Goal: Use online tool/utility: Utilize a website feature to perform a specific function

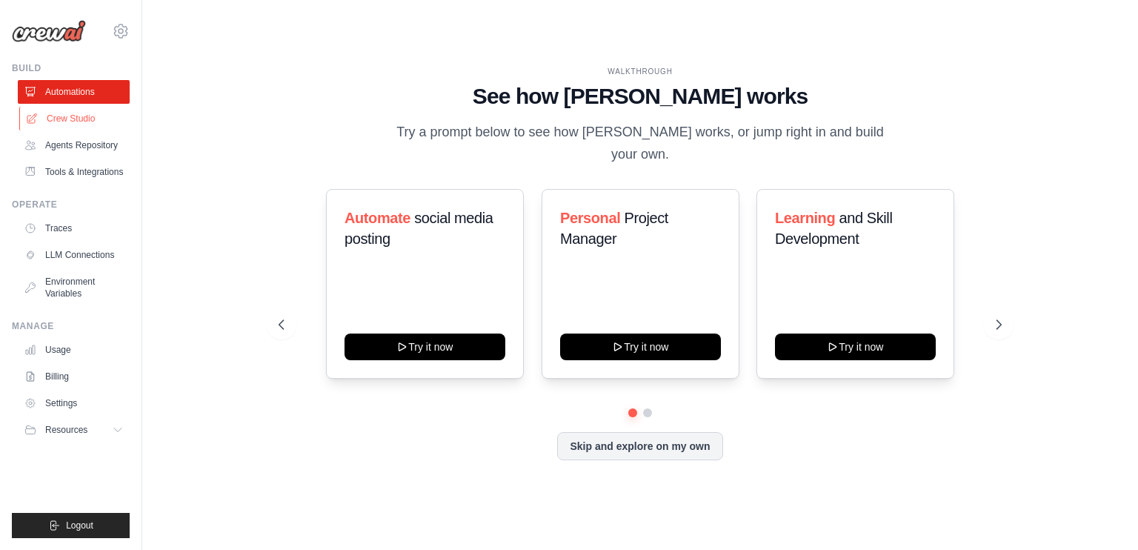
click at [104, 115] on link "Crew Studio" at bounding box center [75, 119] width 112 height 24
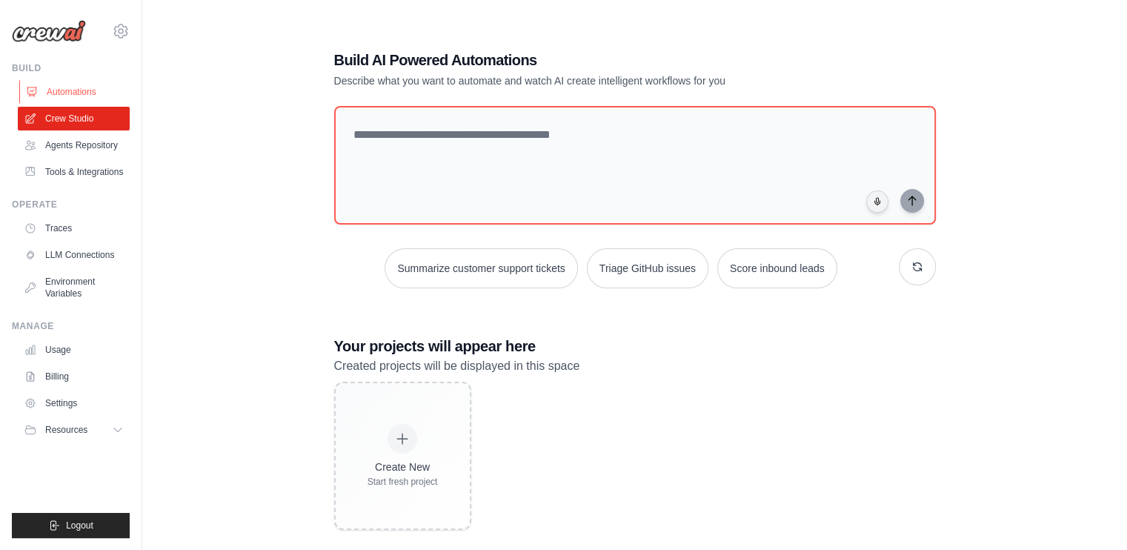
click at [53, 94] on link "Automations" at bounding box center [75, 92] width 112 height 24
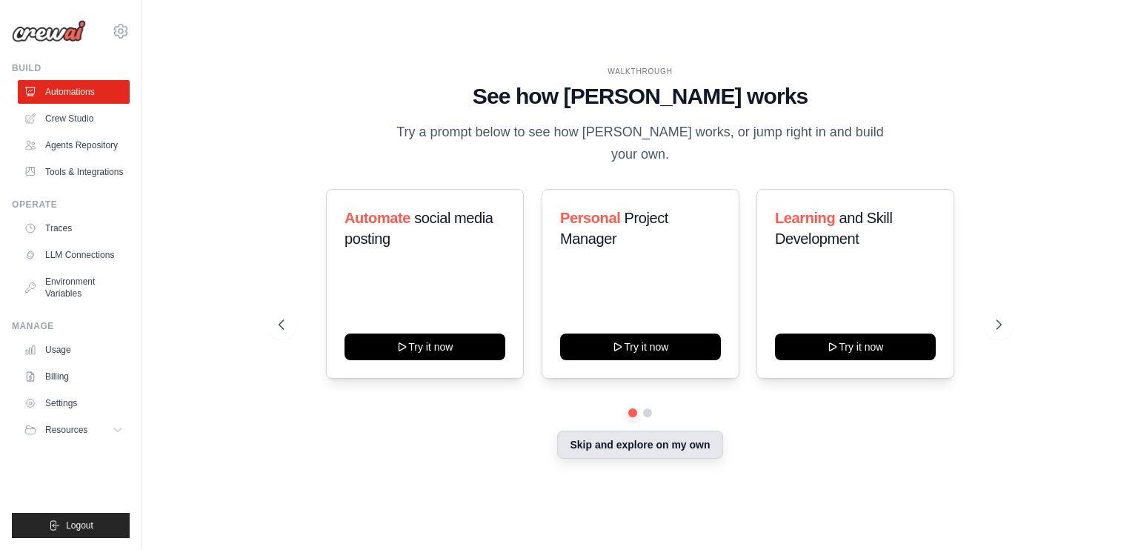
click at [636, 430] on button "Skip and explore on my own" at bounding box center [639, 444] width 165 height 28
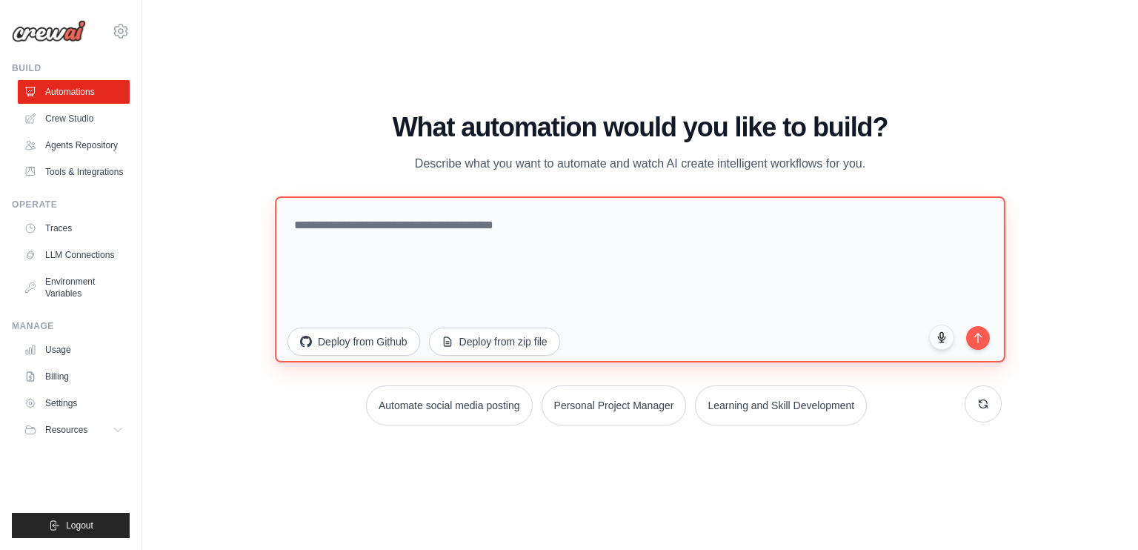
click at [335, 222] on textarea at bounding box center [640, 279] width 730 height 166
click at [492, 231] on textarea "**********" at bounding box center [640, 279] width 730 height 166
type textarea "**********"
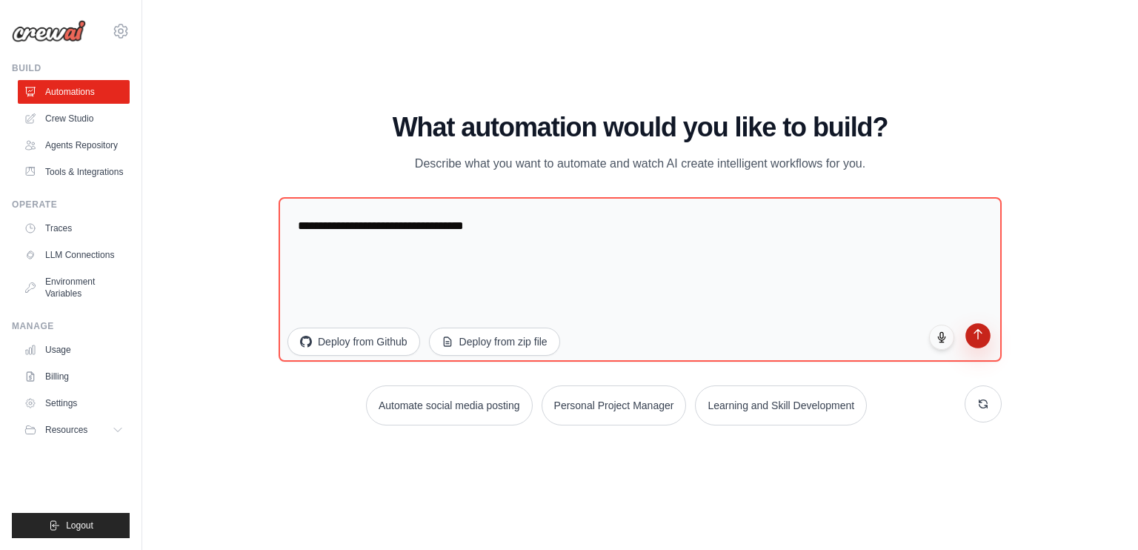
click at [986, 339] on button "submit" at bounding box center [977, 335] width 25 height 25
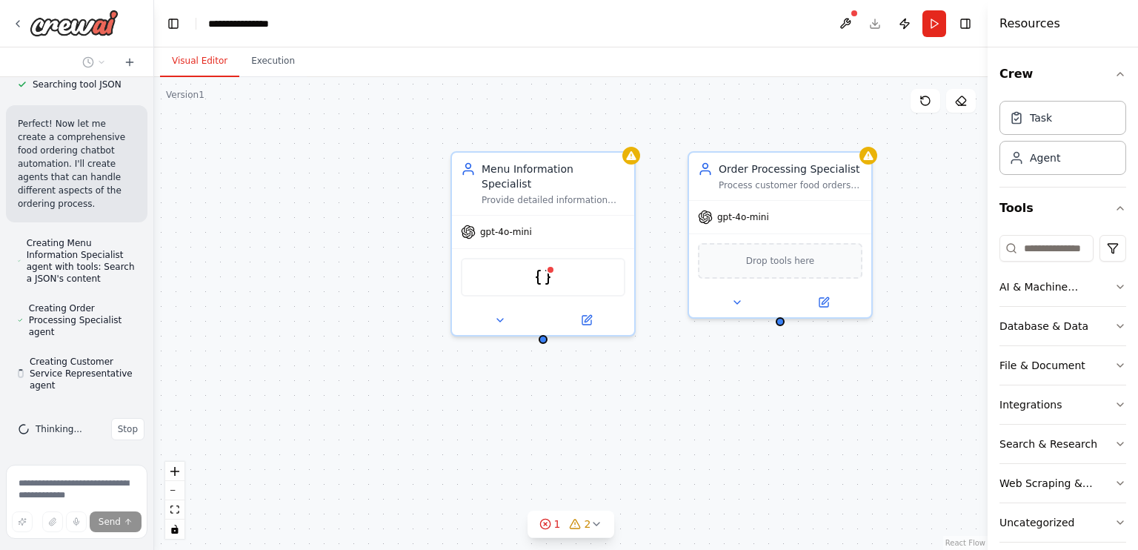
scroll to position [427, 0]
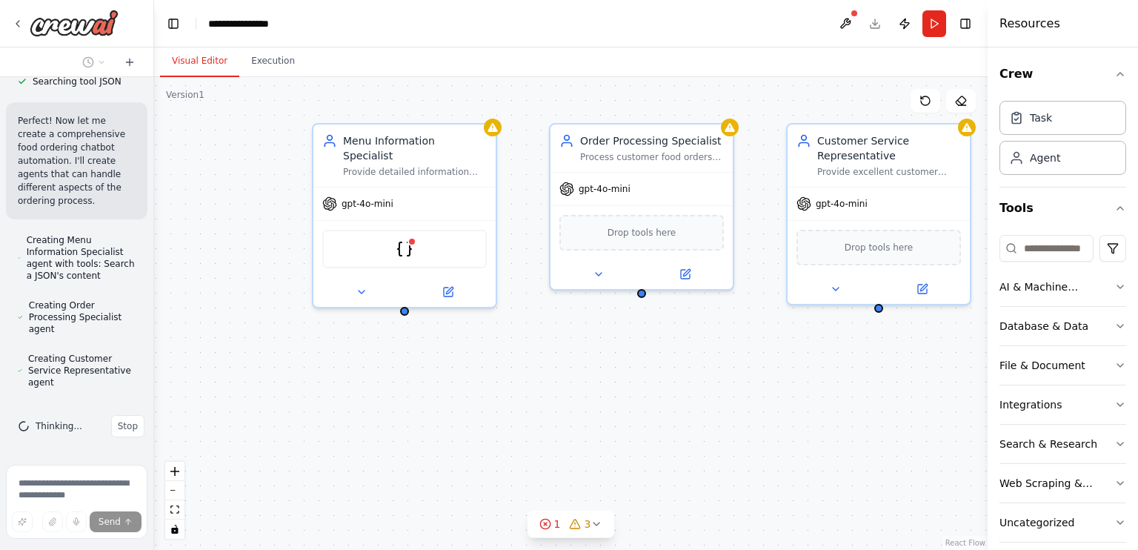
drag, startPoint x: 533, startPoint y: 420, endPoint x: 350, endPoint y: 387, distance: 185.1
click at [350, 387] on div "Menu Information Specialist Provide detailed information about food products, i…" at bounding box center [570, 313] width 833 height 473
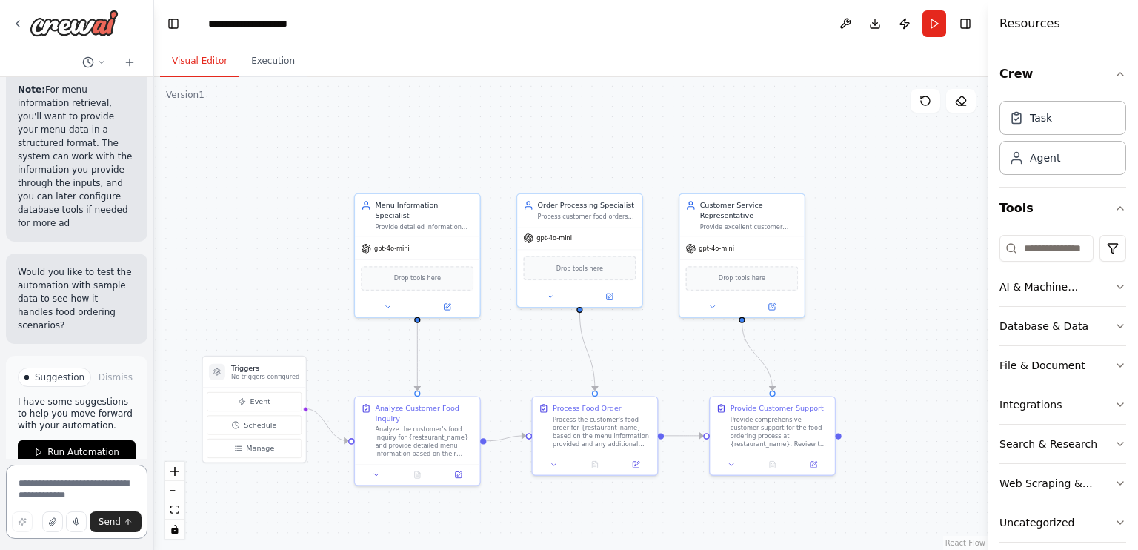
scroll to position [2803, 0]
click at [105, 445] on span "Run Automation" at bounding box center [83, 451] width 72 height 12
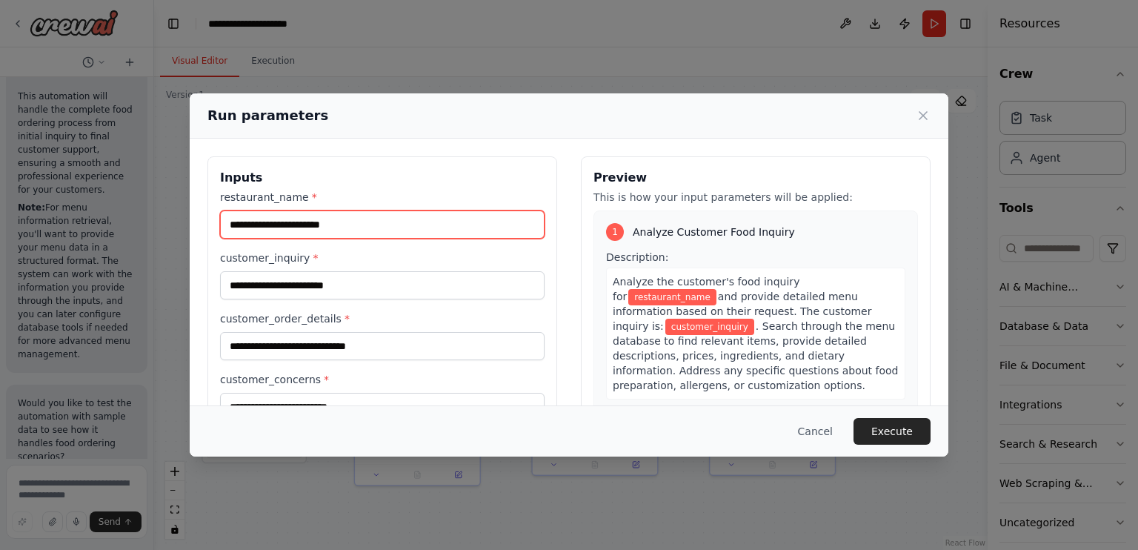
click at [415, 224] on input "restaurant_name *" at bounding box center [382, 224] width 324 height 28
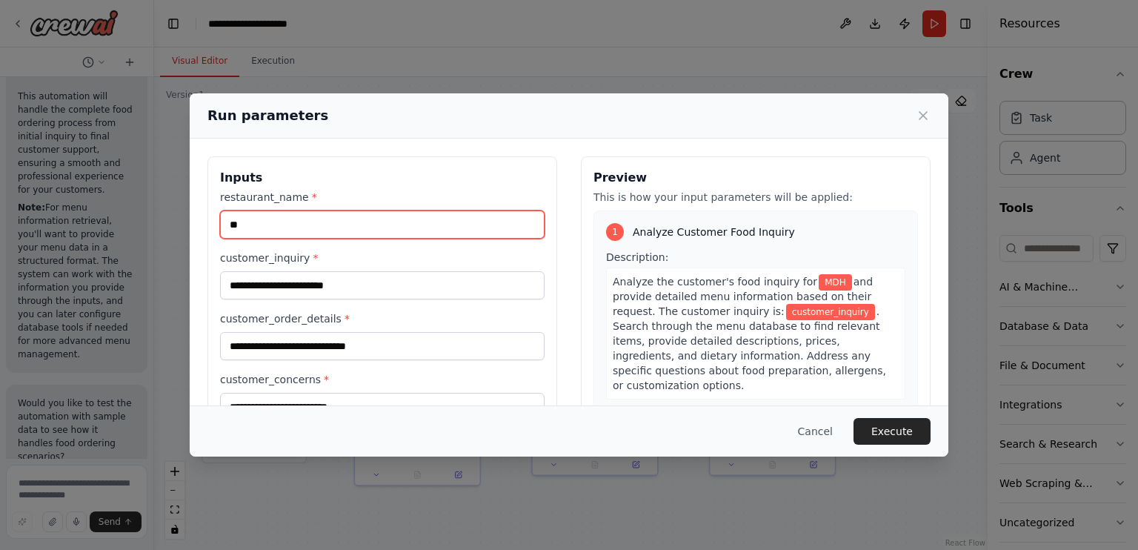
type input "*"
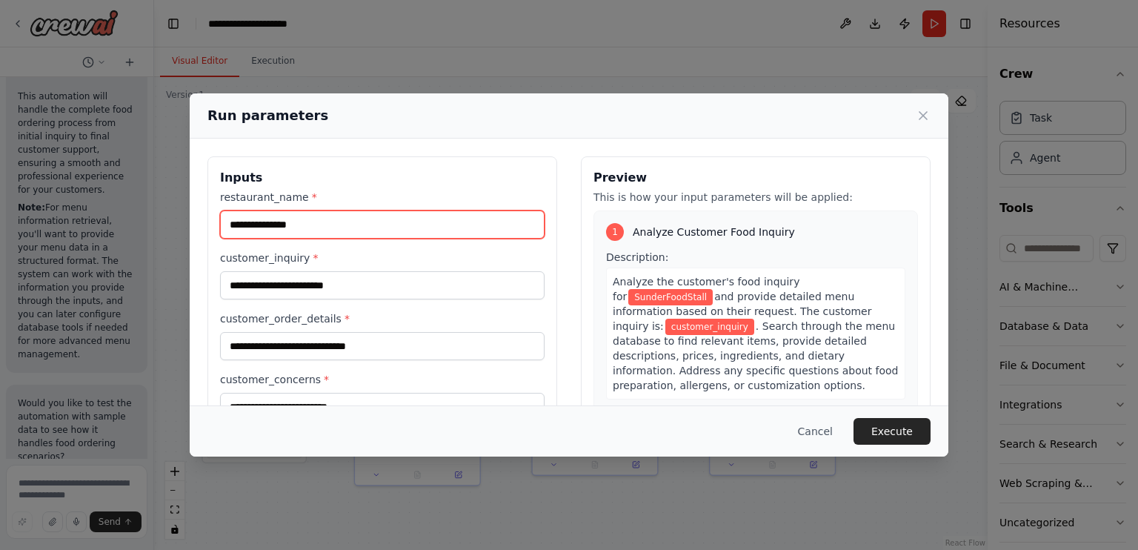
type input "**********"
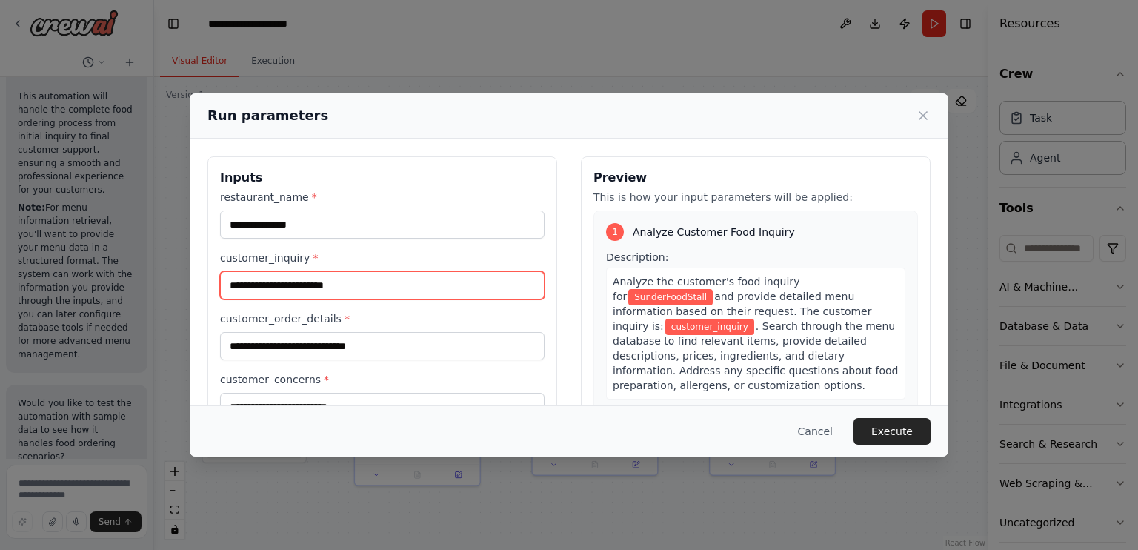
click at [333, 286] on input "customer_inquiry *" at bounding box center [382, 285] width 324 height 28
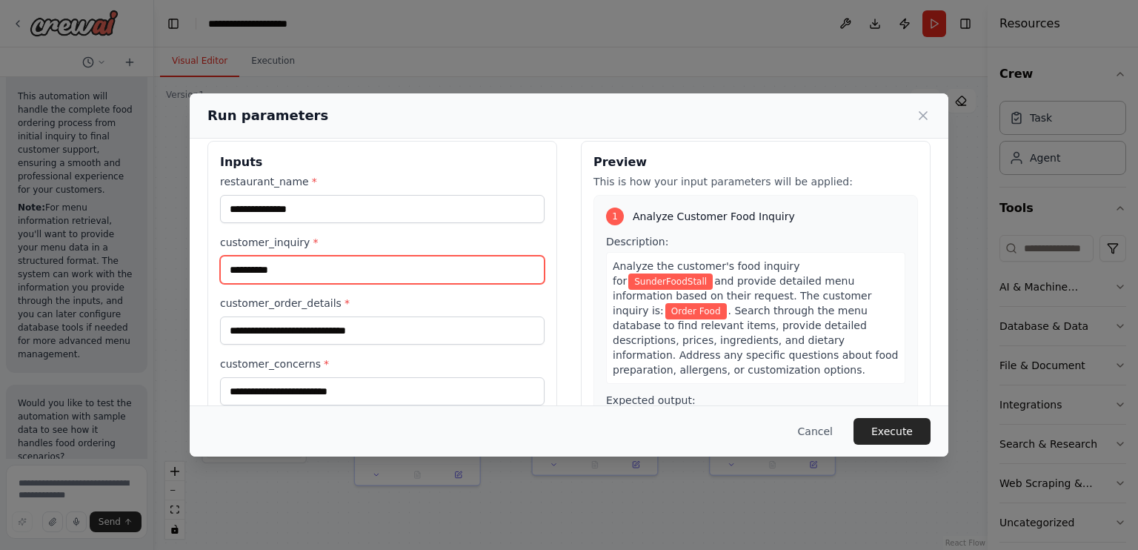
scroll to position [119, 0]
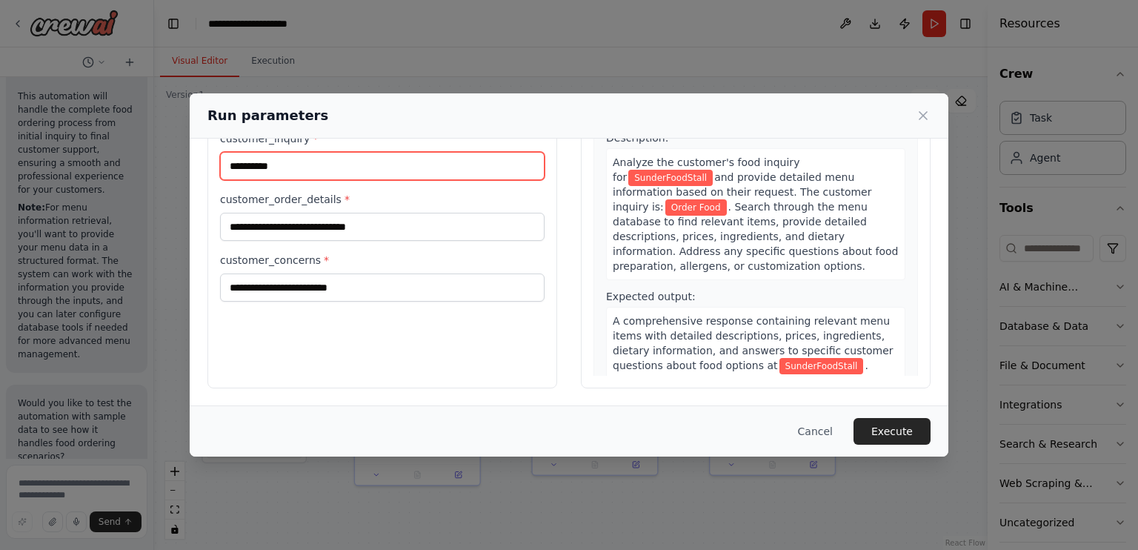
type input "**********"
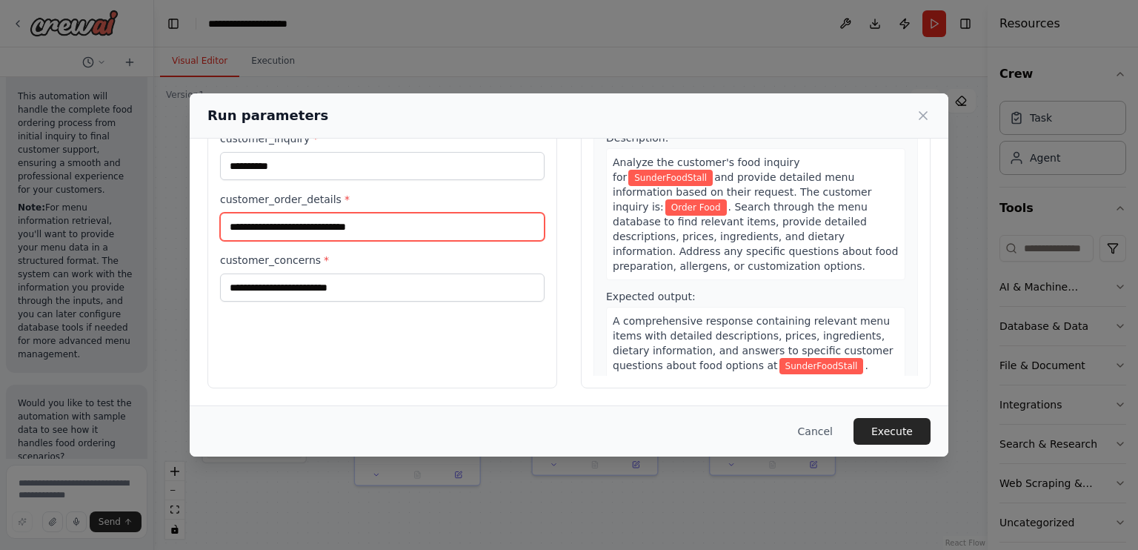
click at [350, 227] on input "customer_order_details *" at bounding box center [382, 227] width 324 height 28
type input "**********"
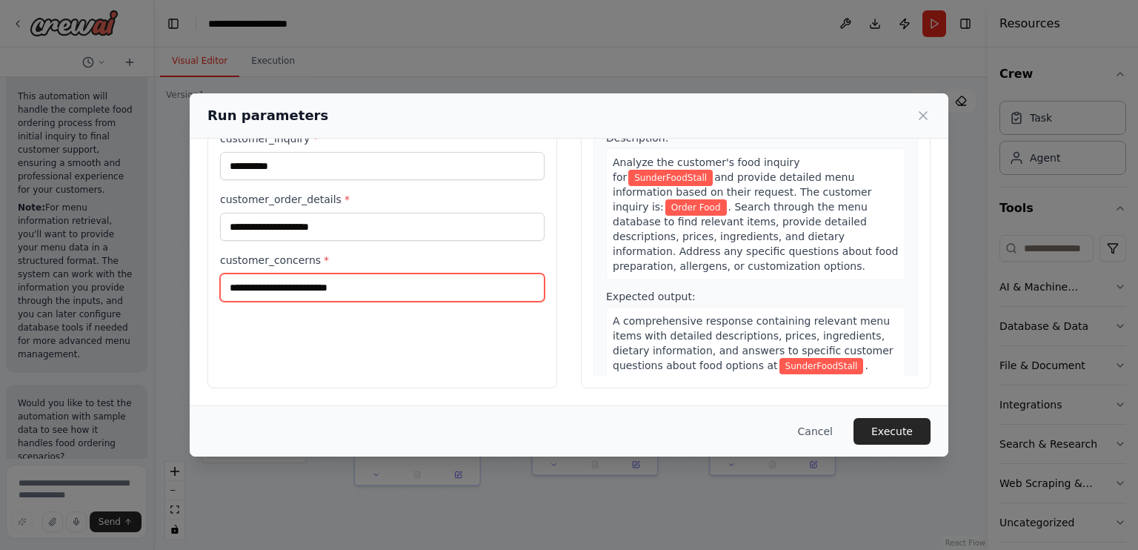
click at [302, 284] on input "customer_concerns *" at bounding box center [382, 287] width 324 height 28
type input "*******"
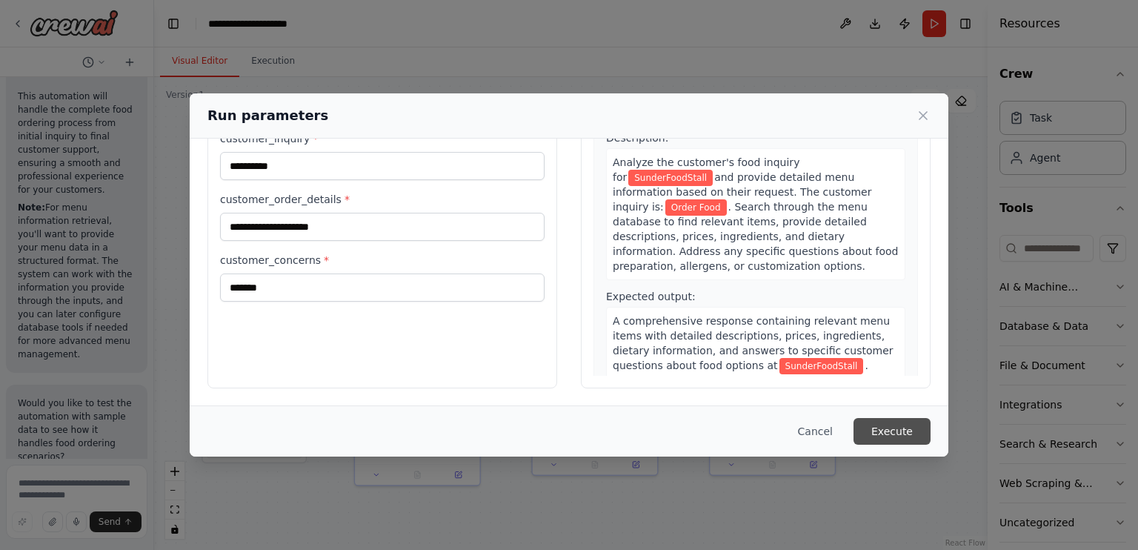
click at [898, 429] on button "Execute" at bounding box center [891, 431] width 77 height 27
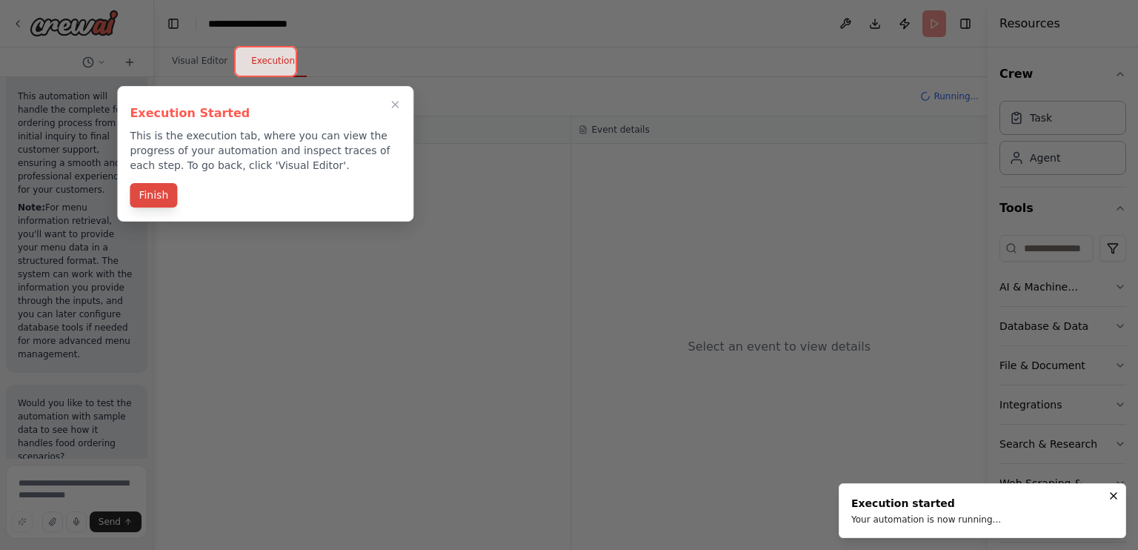
click at [164, 190] on button "Finish" at bounding box center [153, 195] width 47 height 24
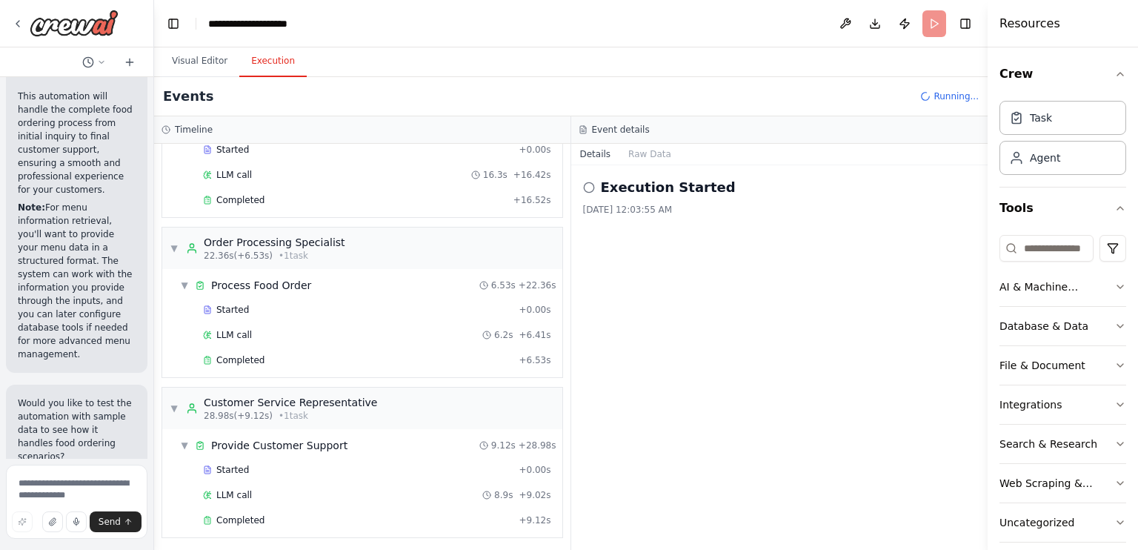
scroll to position [2814, 0]
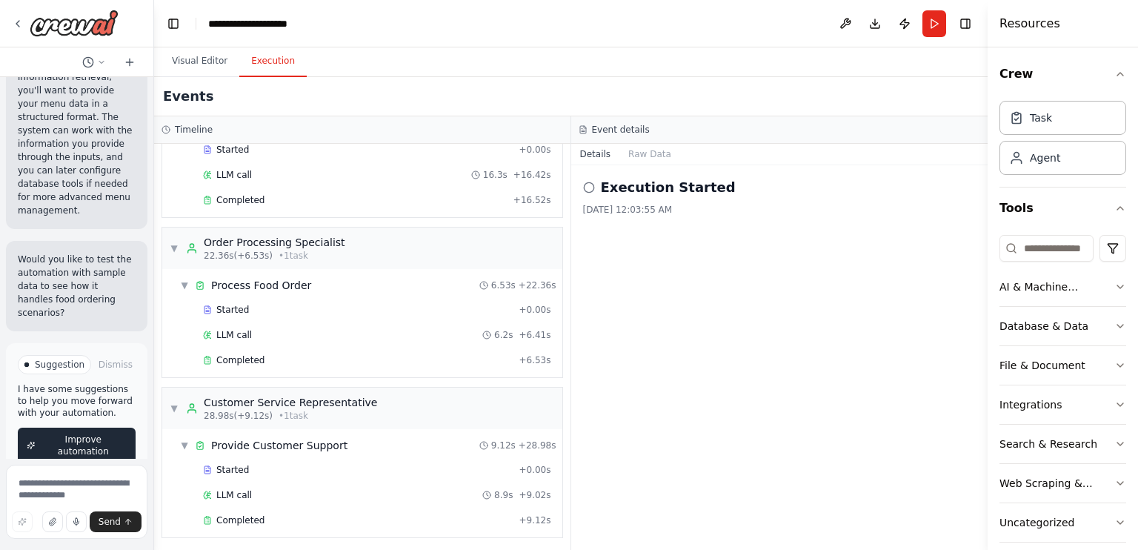
click at [61, 433] on span "Improve automation" at bounding box center [83, 445] width 87 height 24
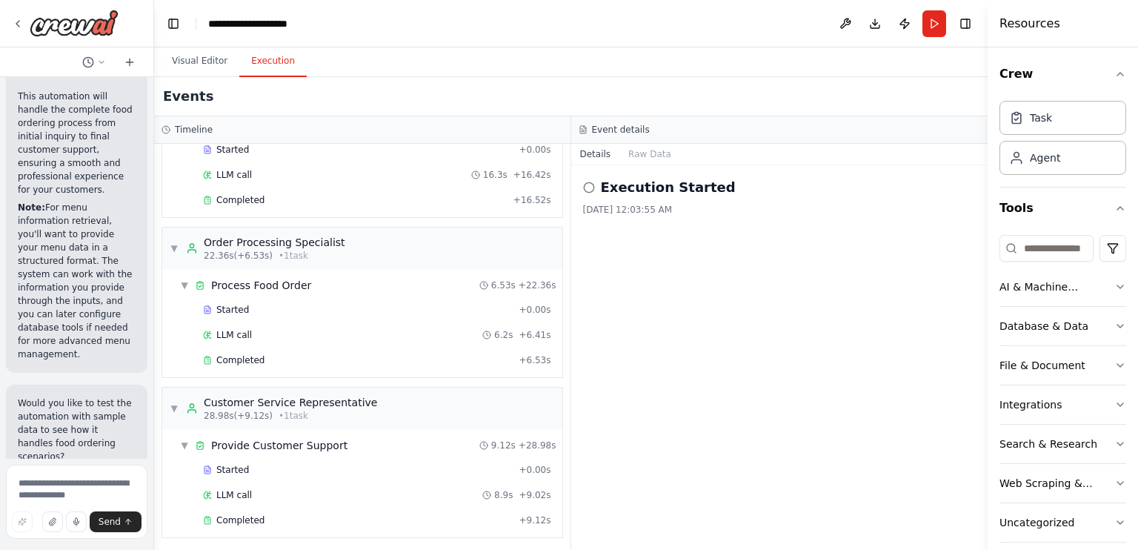
scroll to position [2728, 0]
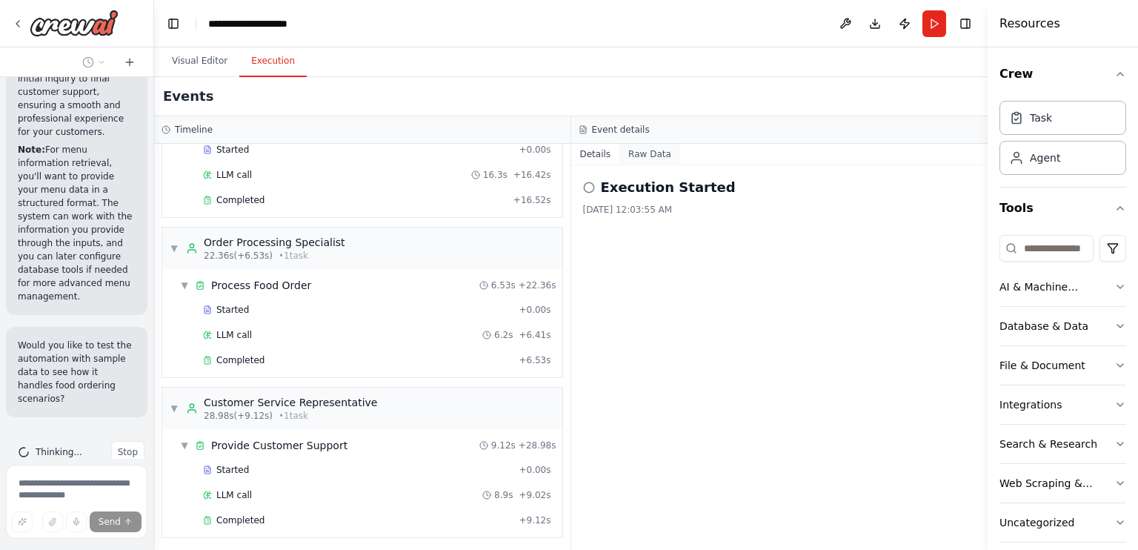
click at [647, 153] on button "Raw Data" at bounding box center [649, 154] width 61 height 21
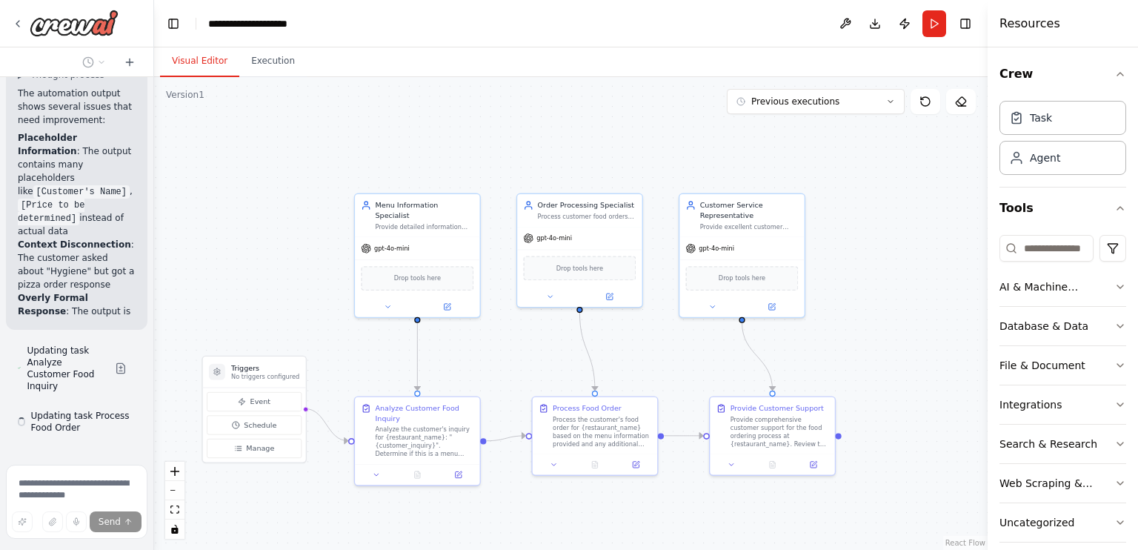
click at [190, 54] on button "Visual Editor" at bounding box center [199, 61] width 79 height 31
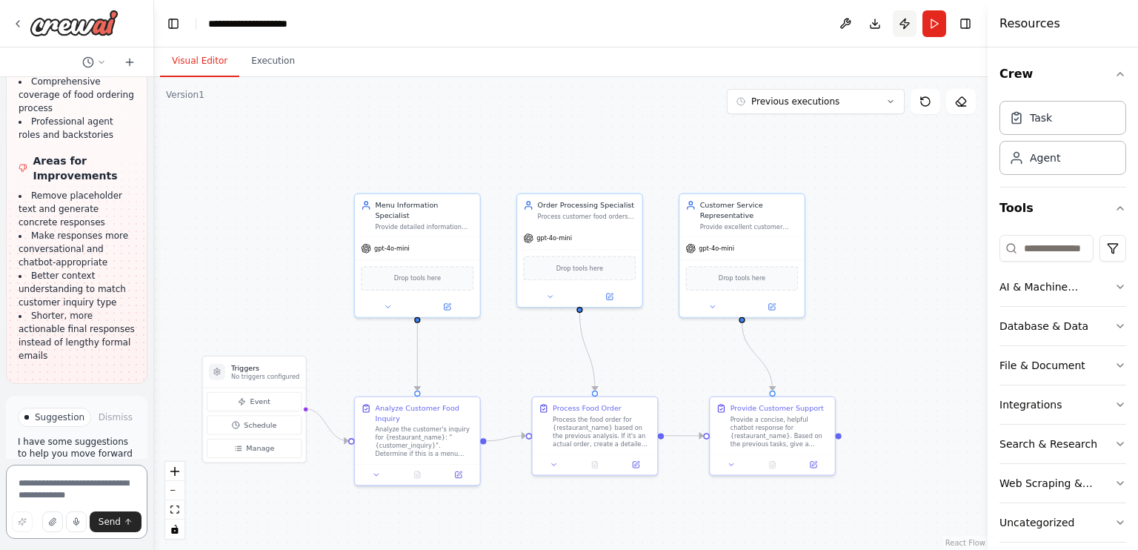
scroll to position [3829, 0]
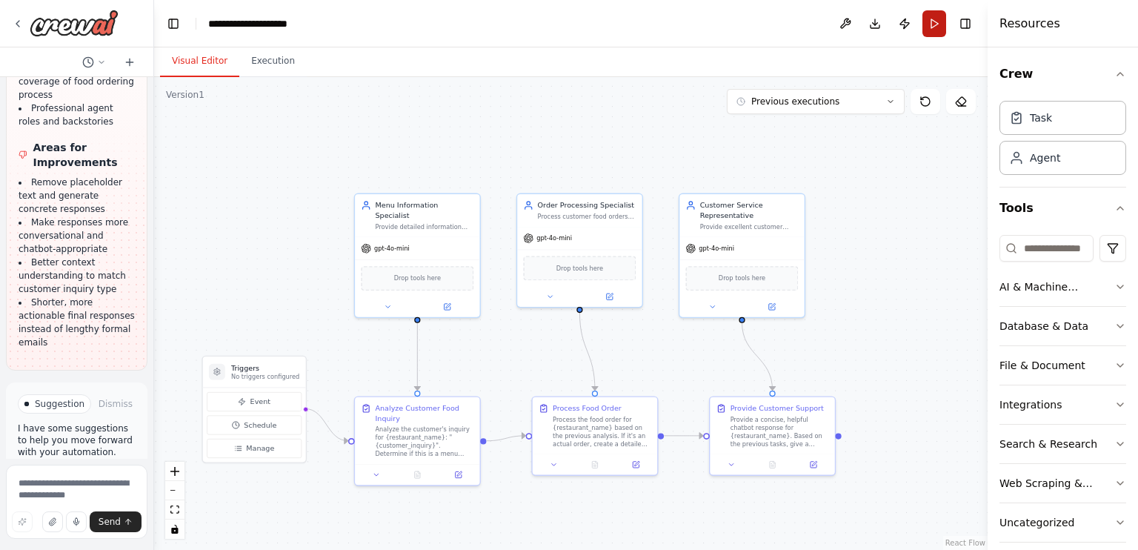
click at [945, 28] on button "Run" at bounding box center [934, 23] width 24 height 27
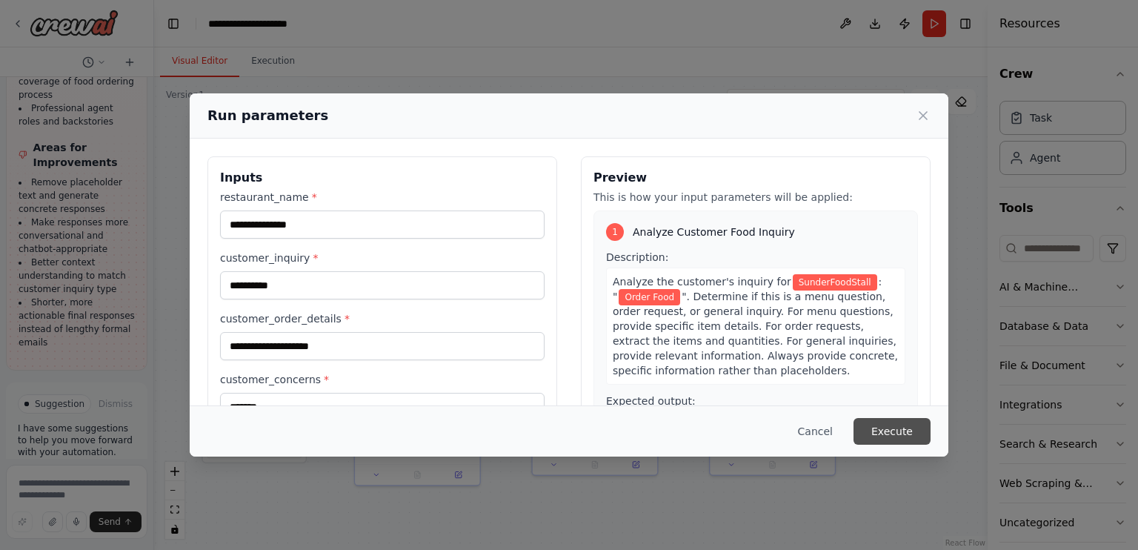
click at [889, 432] on button "Execute" at bounding box center [891, 431] width 77 height 27
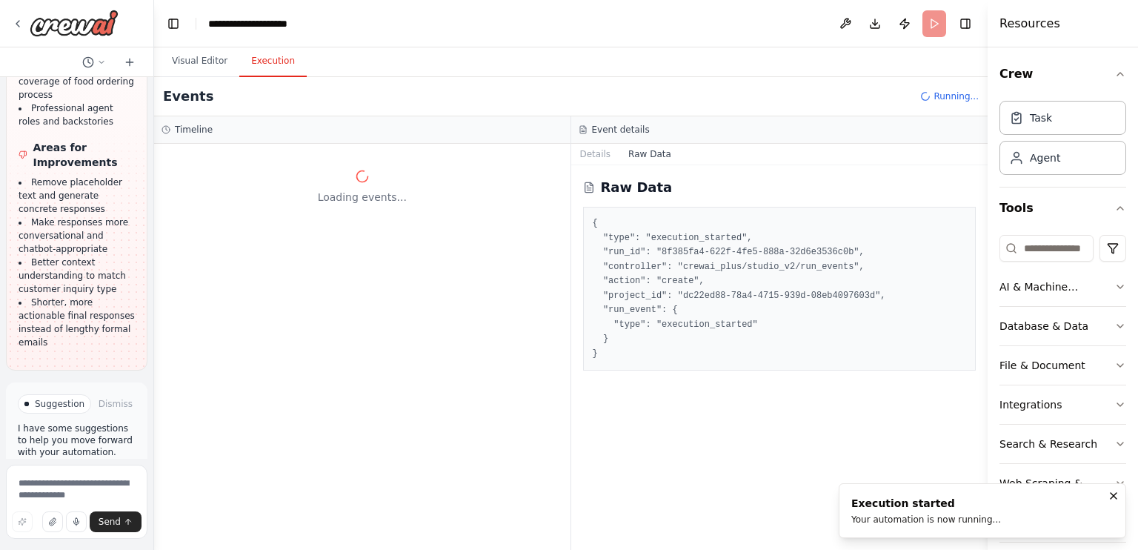
scroll to position [0, 0]
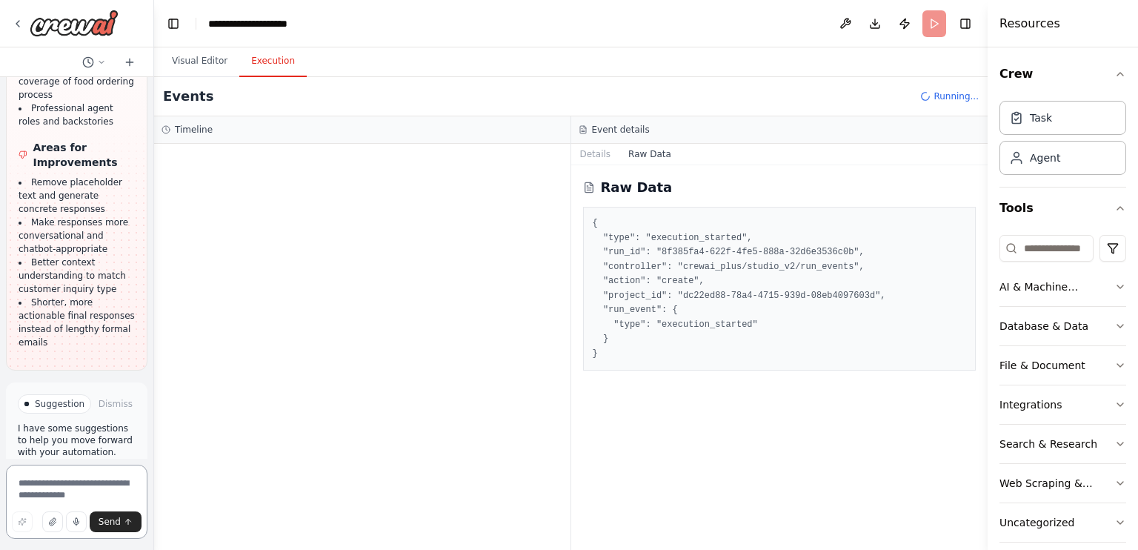
click at [30, 490] on textarea at bounding box center [76, 502] width 141 height 74
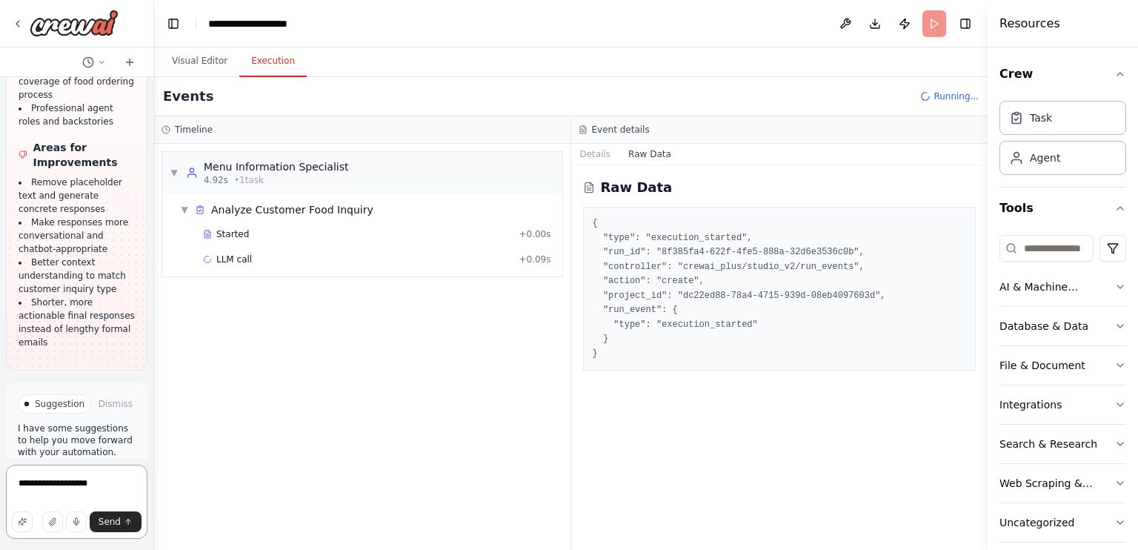
type textarea "**********"
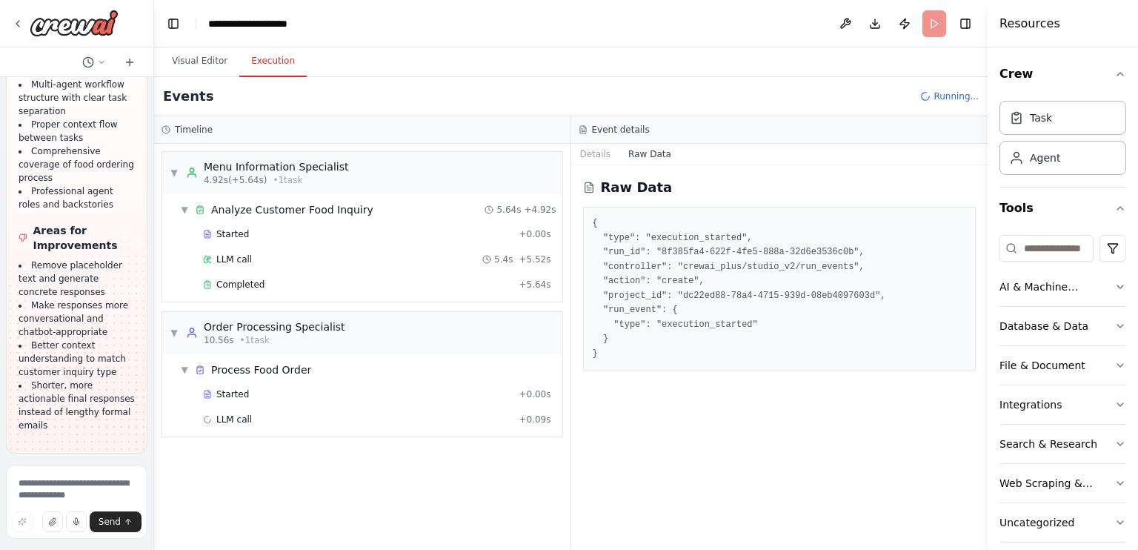
scroll to position [3827, 0]
